Goal: Information Seeking & Learning: Understand process/instructions

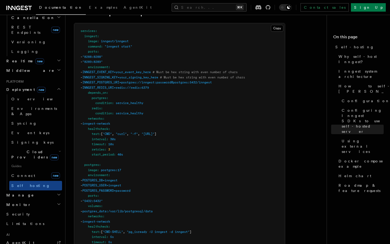
scroll to position [275, 0]
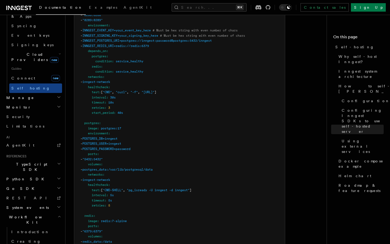
scroll to position [1504, 0]
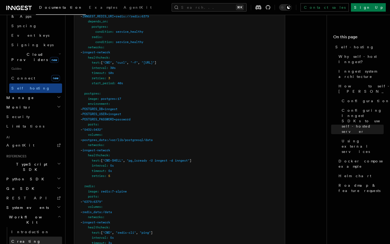
click at [30, 237] on link "Creating Workflow Actions" at bounding box center [35, 247] width 53 height 20
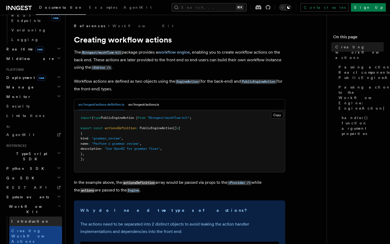
click at [22, 217] on link "Introduction" at bounding box center [35, 222] width 53 height 10
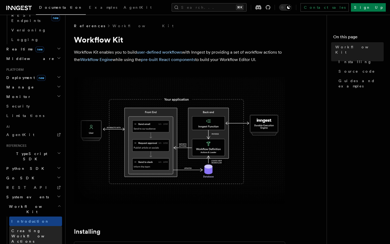
click at [38, 228] on span "Creating Workflow Actions" at bounding box center [36, 236] width 51 height 16
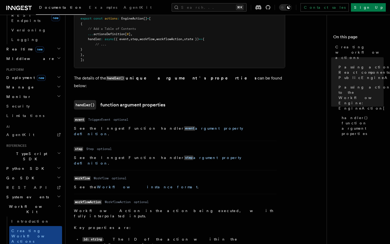
scroll to position [702, 0]
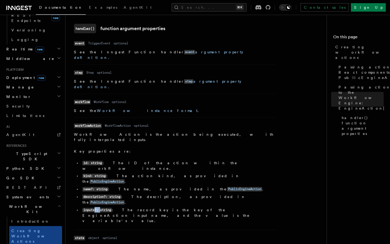
drag, startPoint x: 94, startPoint y: 150, endPoint x: 132, endPoint y: 150, distance: 37.8
click at [117, 207] on li "inputs?: string : The record key is the key of the EngineAction input name, and…" at bounding box center [179, 215] width 196 height 16
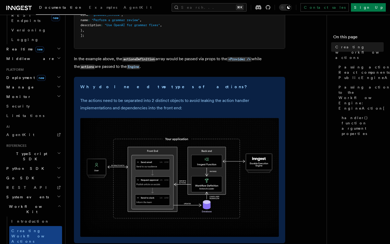
scroll to position [110, 0]
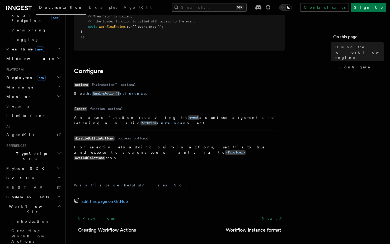
scroll to position [167, 0]
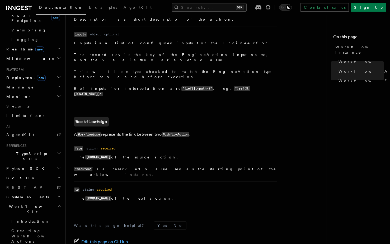
scroll to position [574, 0]
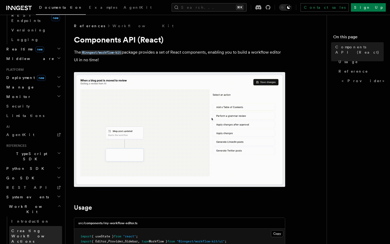
click at [33, 229] on span "Creating Workflow Actions" at bounding box center [34, 236] width 46 height 15
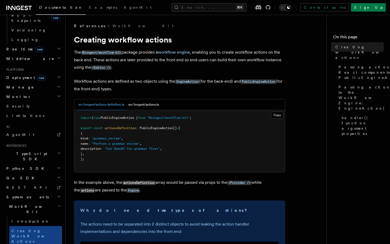
click at [162, 127] on span "PublicEngineAction" at bounding box center [156, 128] width 33 height 4
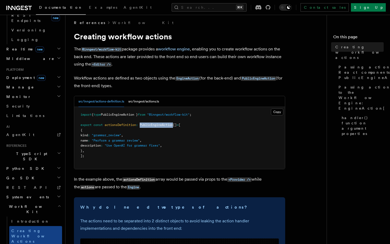
scroll to position [3, 0]
copy span "PublicEngineAction"
